Goal: Information Seeking & Learning: Learn about a topic

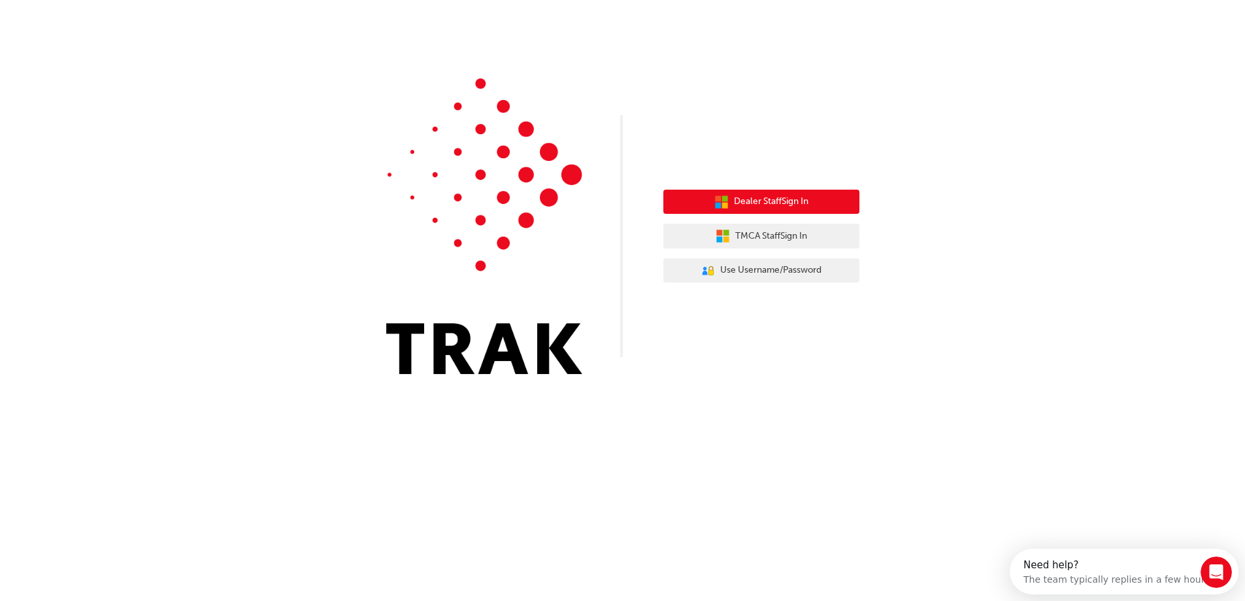
click at [778, 203] on span "Dealer Staff Sign In" at bounding box center [771, 201] width 75 height 15
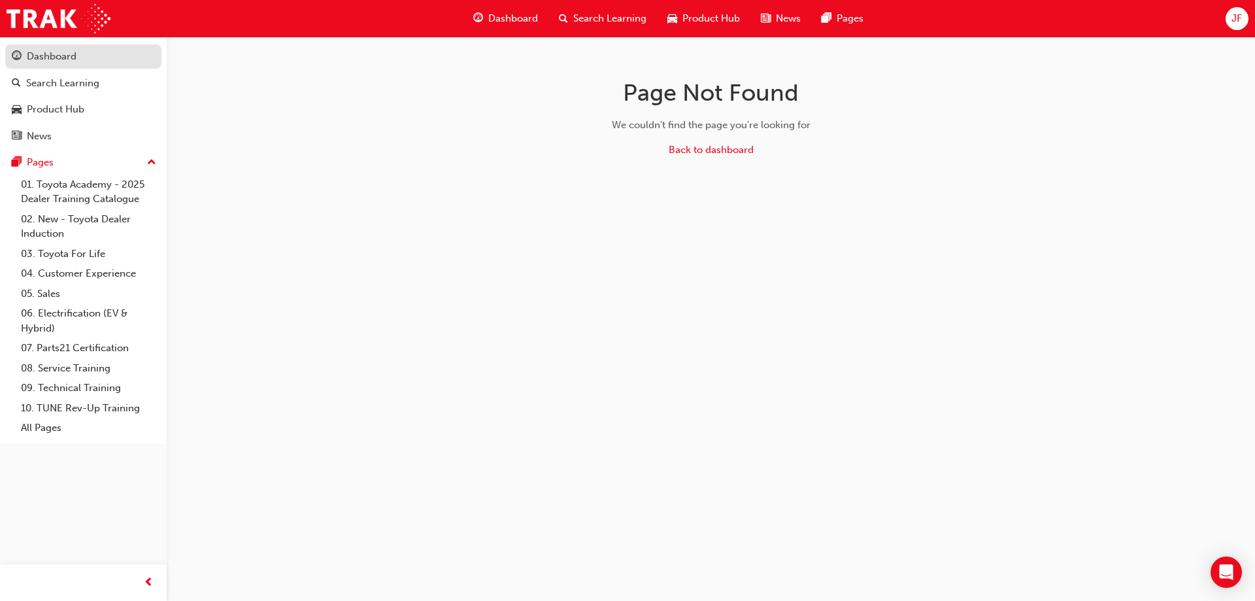
click at [52, 61] on div "Dashboard" at bounding box center [52, 56] width 50 height 15
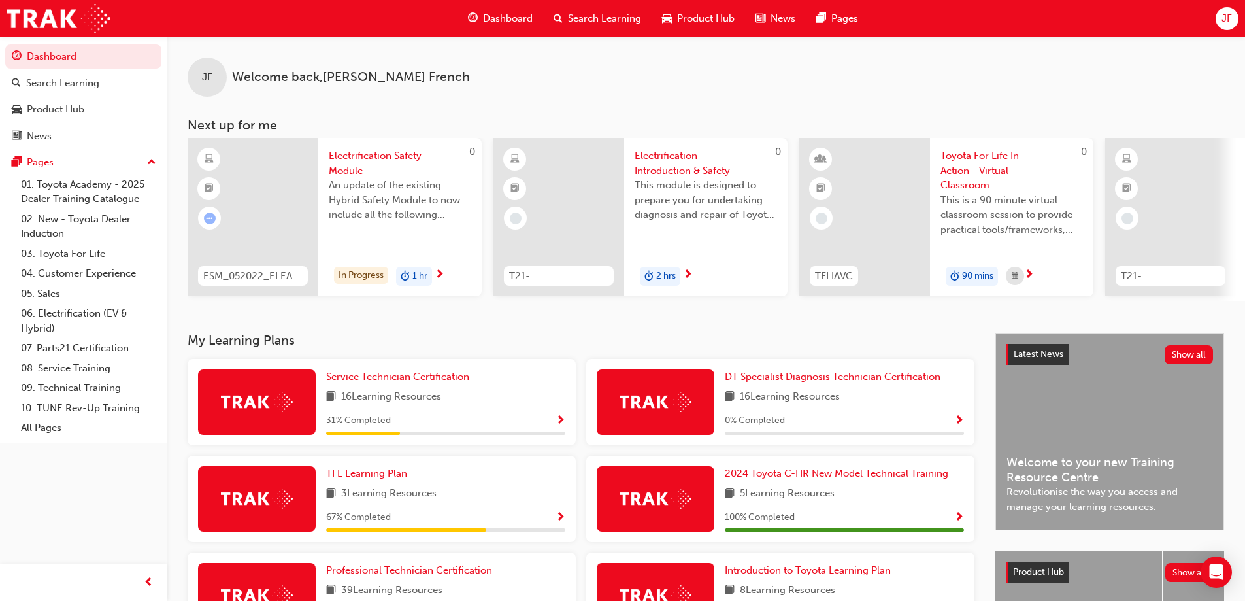
scroll to position [180, 0]
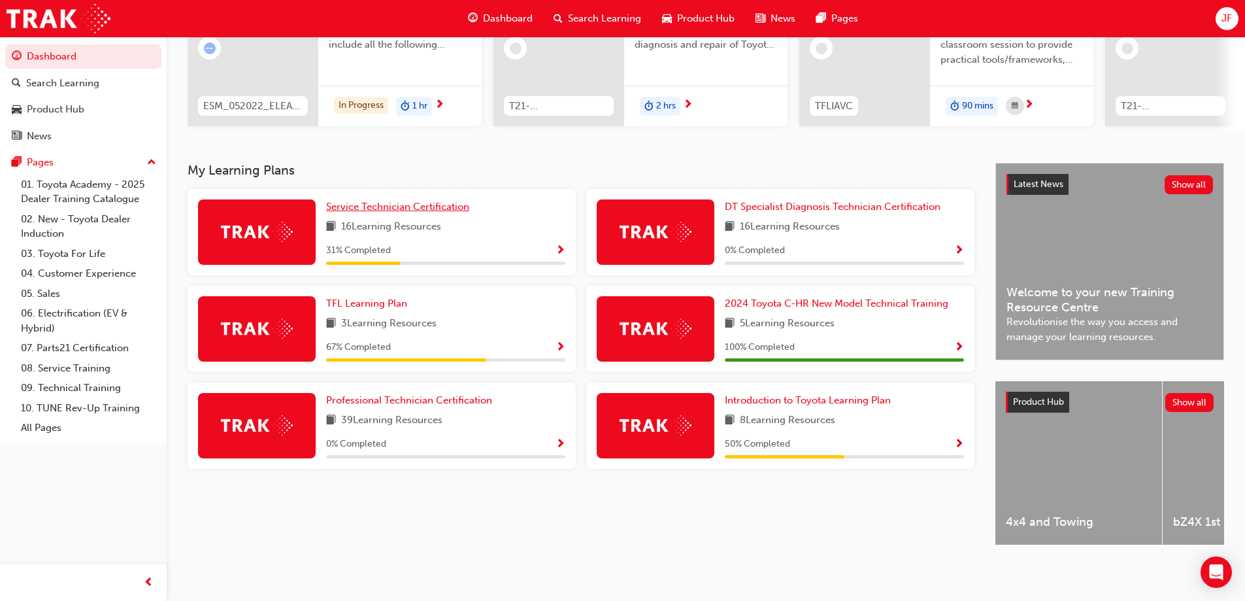
click at [439, 201] on span "Service Technician Certification" at bounding box center [397, 207] width 143 height 12
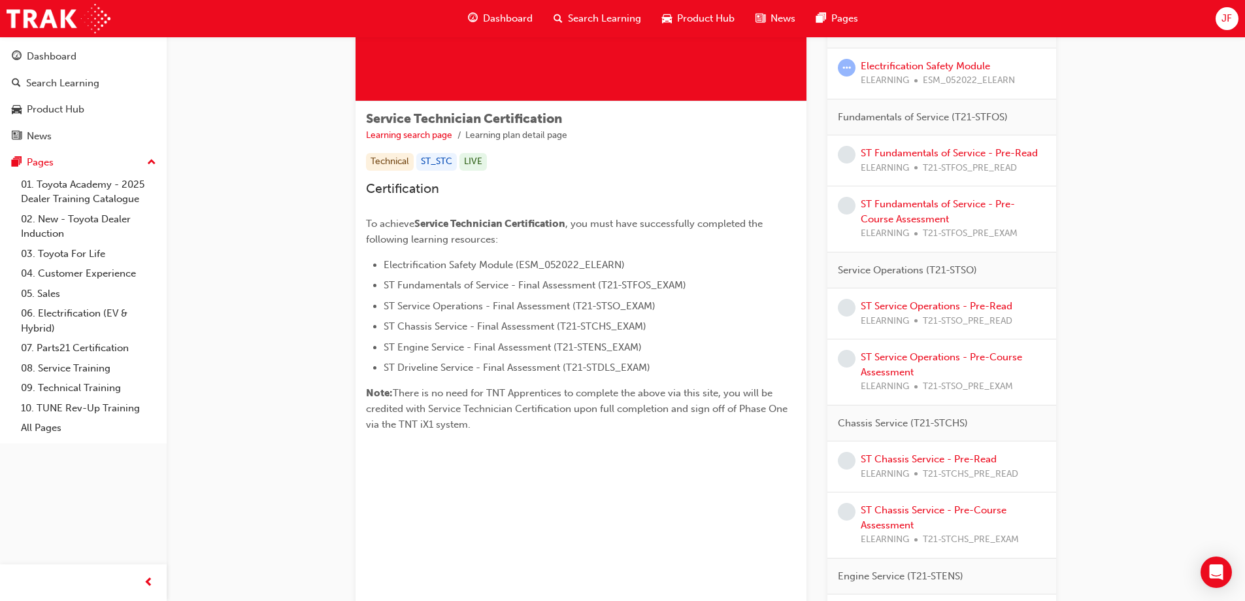
scroll to position [131, 0]
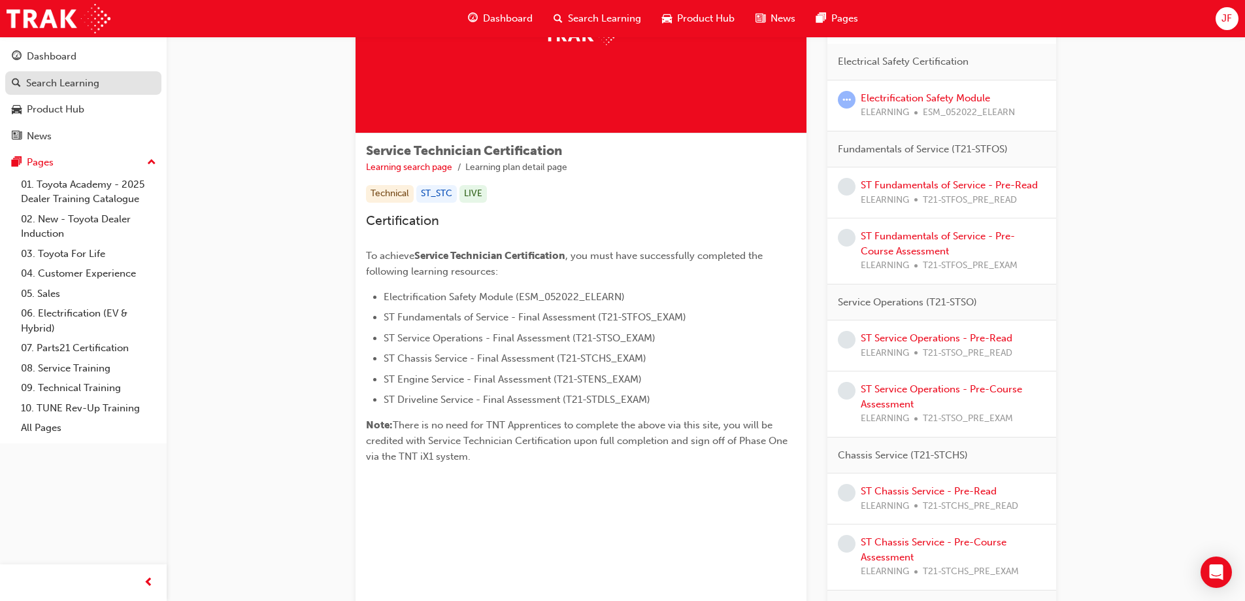
click at [38, 81] on div "Search Learning" at bounding box center [62, 83] width 73 height 15
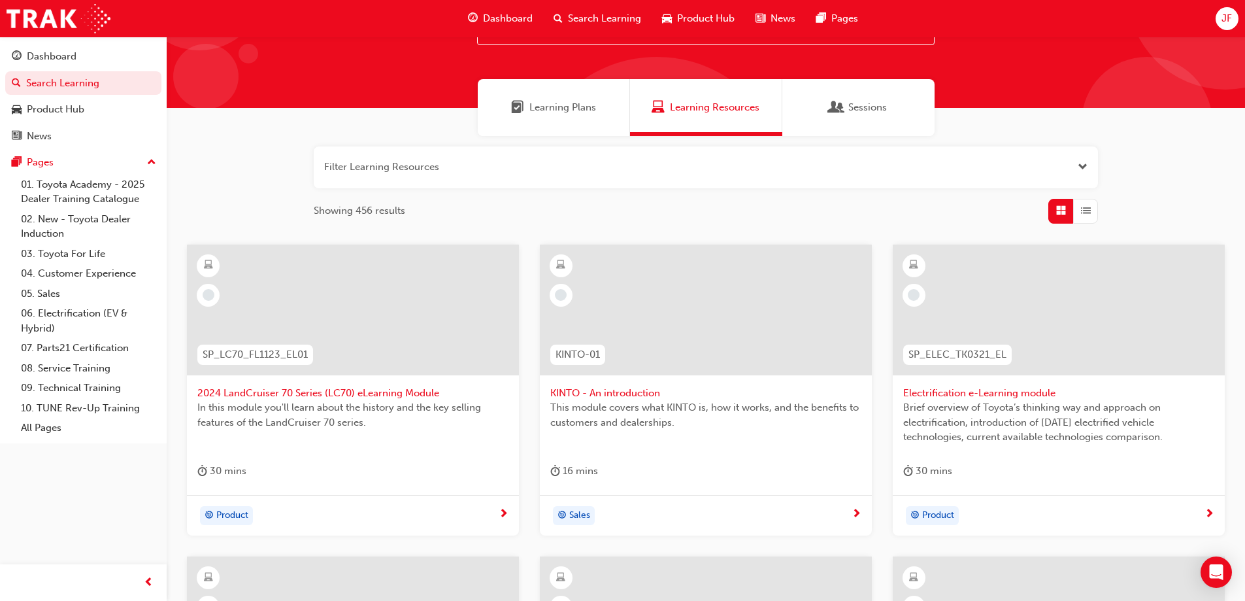
scroll to position [22, 0]
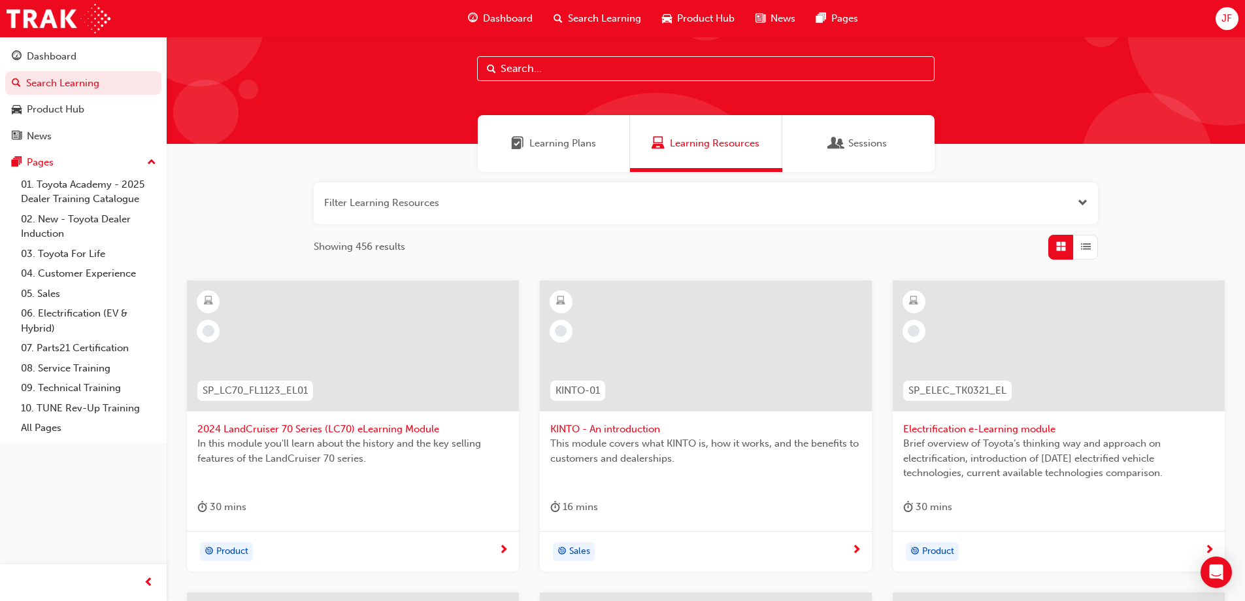
click at [559, 133] on div "Learning Plans" at bounding box center [554, 143] width 152 height 57
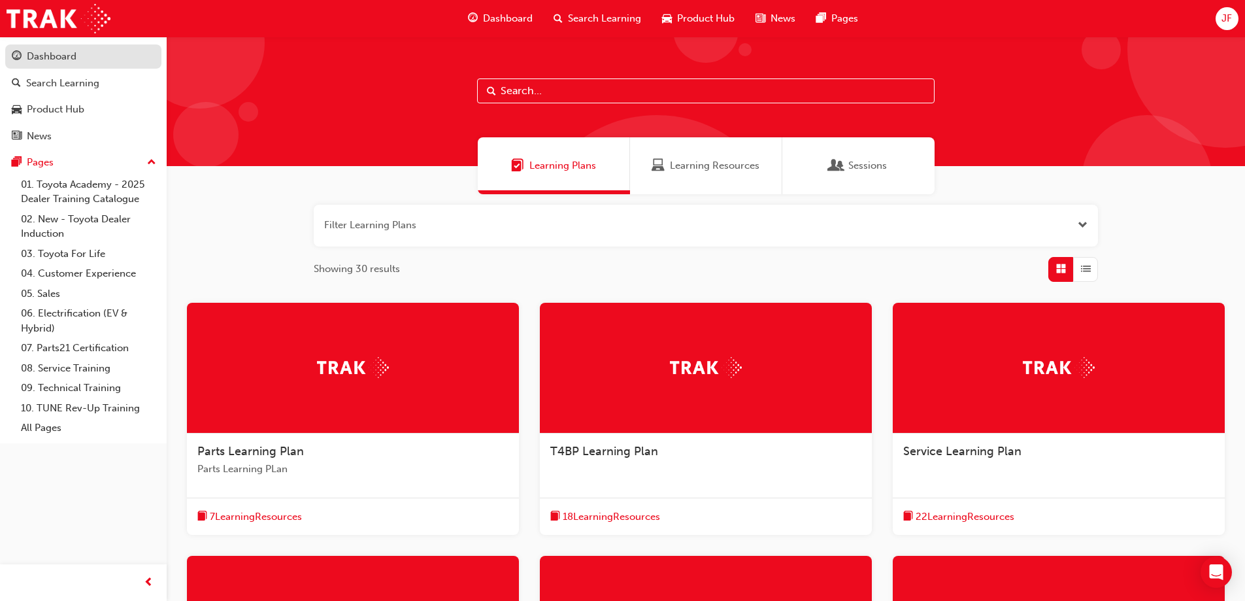
click at [59, 63] on div "Dashboard" at bounding box center [52, 56] width 50 height 15
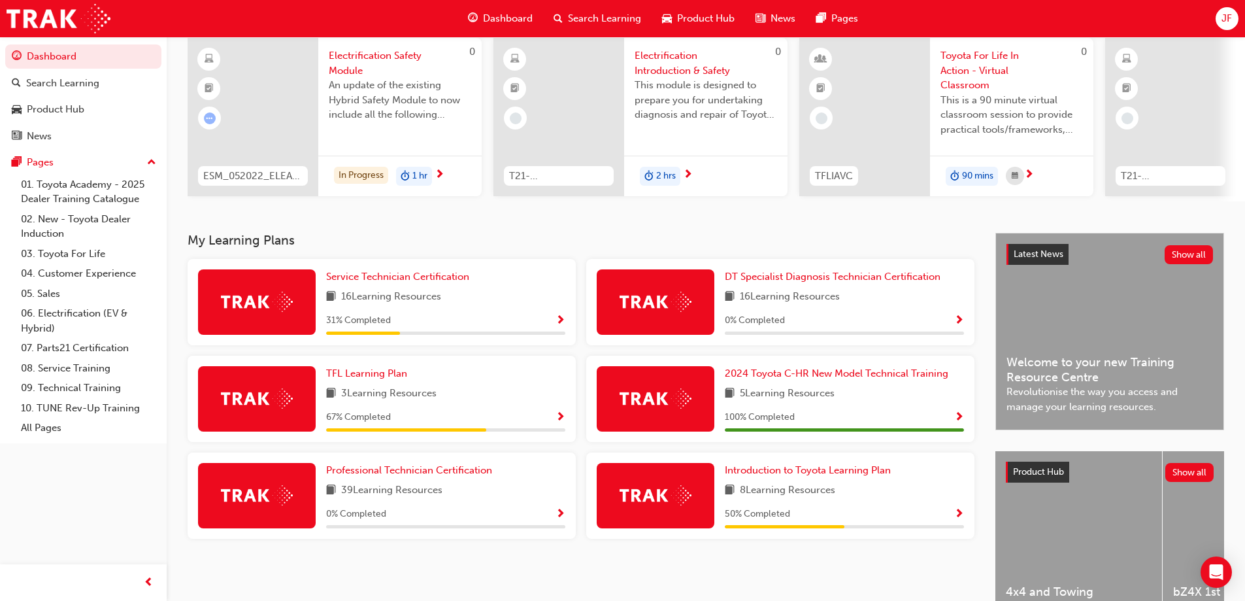
scroll to position [131, 0]
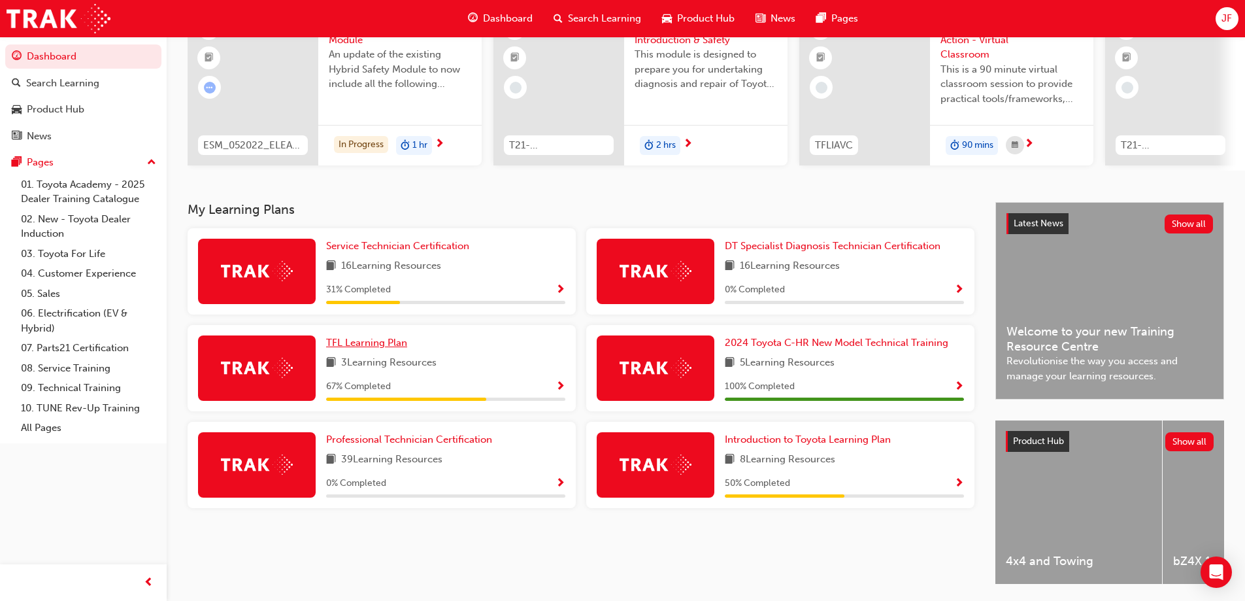
click at [393, 345] on span "TFL Learning Plan" at bounding box center [366, 343] width 81 height 12
